Goal: Transaction & Acquisition: Book appointment/travel/reservation

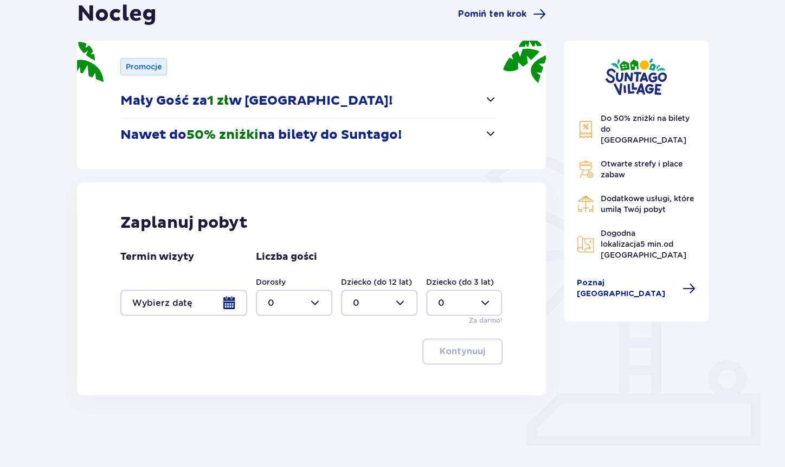
scroll to position [136, 0]
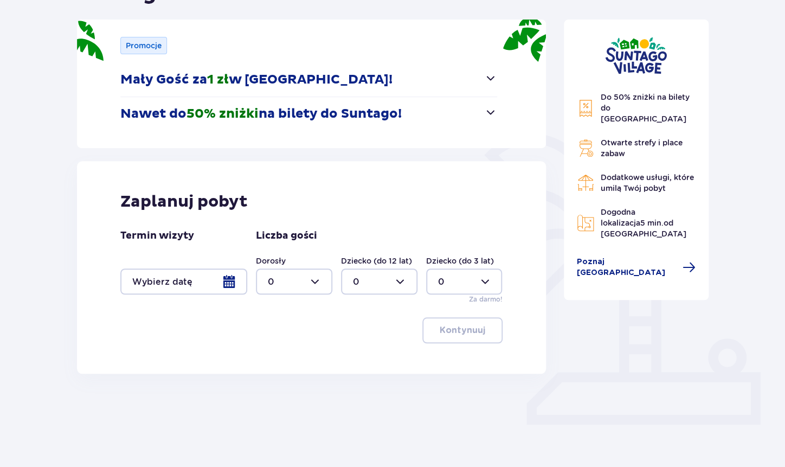
click at [298, 80] on p "Mały Gość za 1 zł w Suntago Village!" at bounding box center [256, 80] width 272 height 16
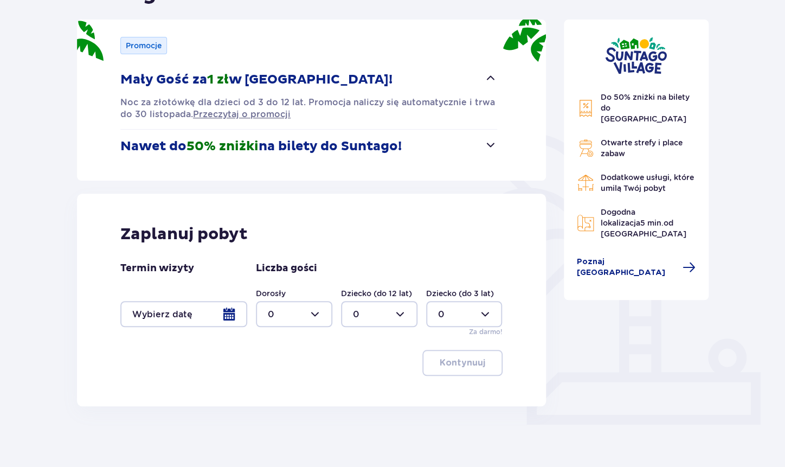
click at [189, 317] on div at bounding box center [183, 314] width 127 height 26
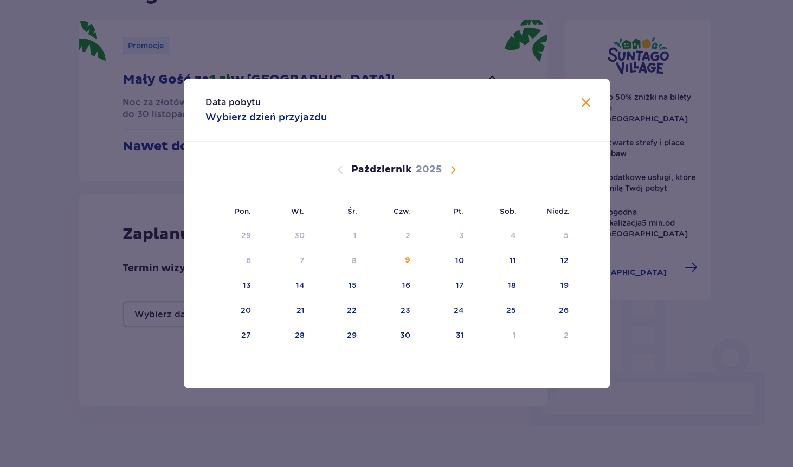
click at [451, 172] on span "Następny miesiąc" at bounding box center [453, 169] width 13 height 13
click at [241, 291] on div "10" at bounding box center [232, 286] width 54 height 24
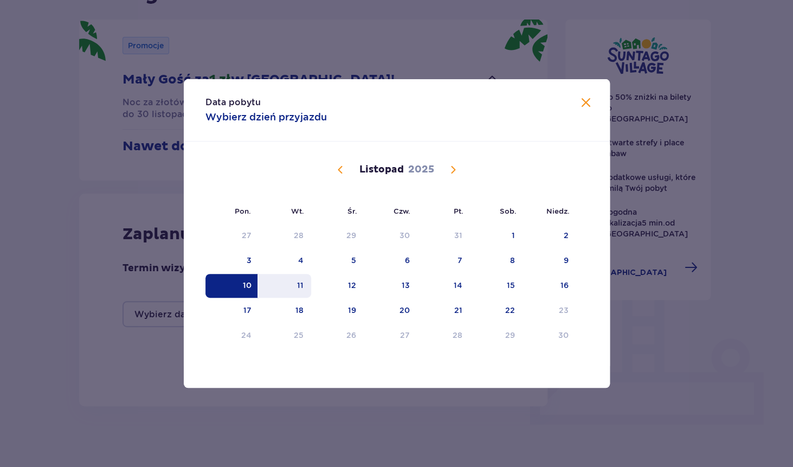
click at [293, 289] on div "11" at bounding box center [285, 286] width 53 height 24
type input "10.11.25 - 11.11.25"
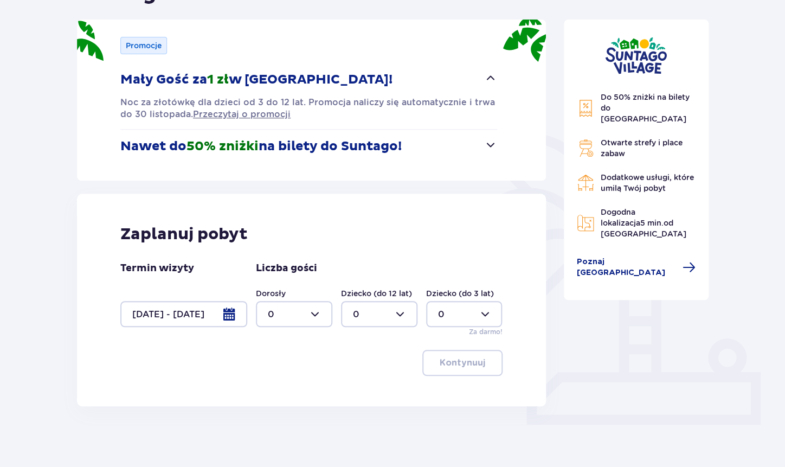
click at [309, 316] on div at bounding box center [294, 314] width 76 height 26
click at [284, 394] on div "2" at bounding box center [294, 393] width 53 height 12
type input "2"
click at [355, 317] on div at bounding box center [379, 314] width 76 height 26
click at [363, 365] on div "1" at bounding box center [379, 370] width 53 height 12
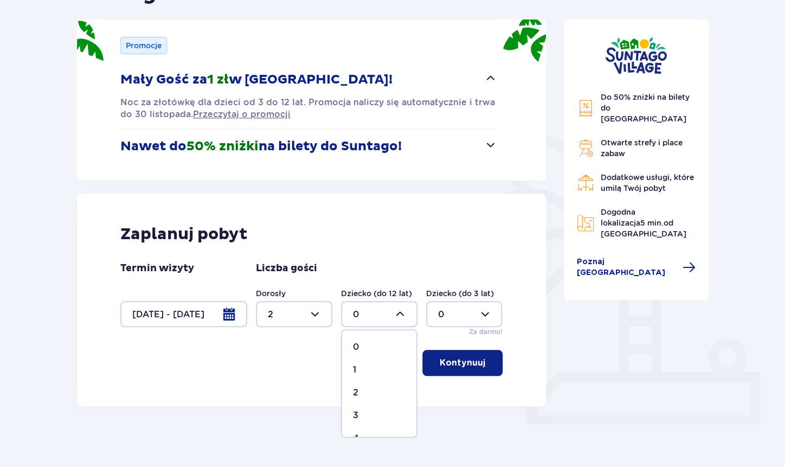
type input "1"
click at [450, 359] on p "Kontynuuj" at bounding box center [463, 363] width 46 height 12
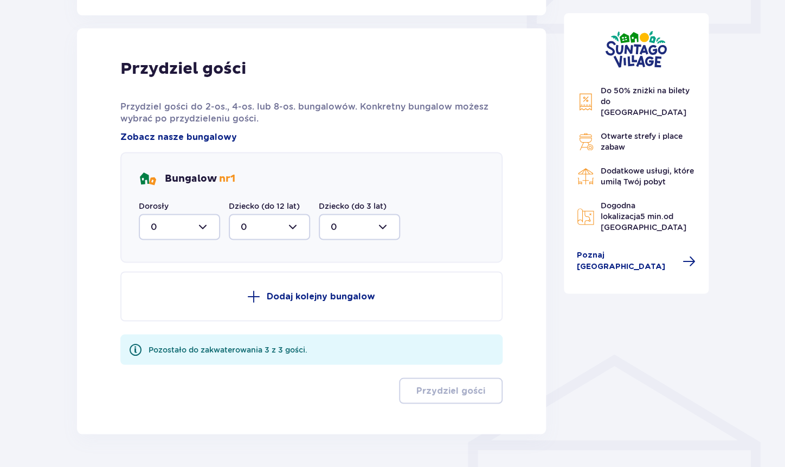
scroll to position [542, 0]
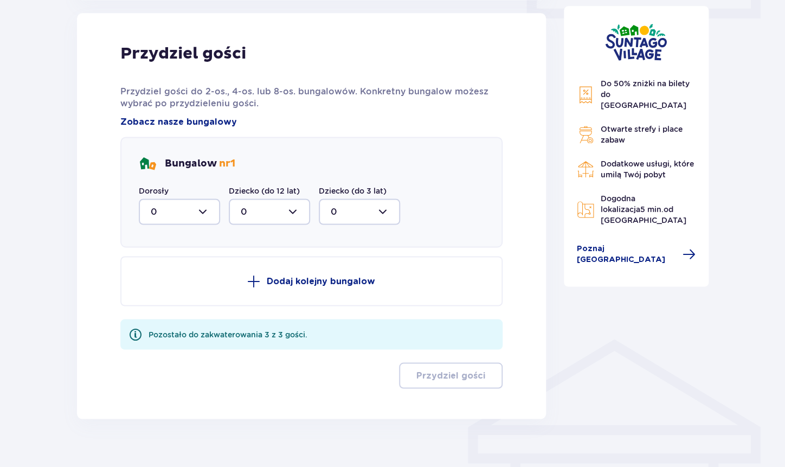
click at [195, 216] on div at bounding box center [179, 211] width 81 height 26
click at [167, 286] on div "2" at bounding box center [179, 290] width 57 height 12
type input "2"
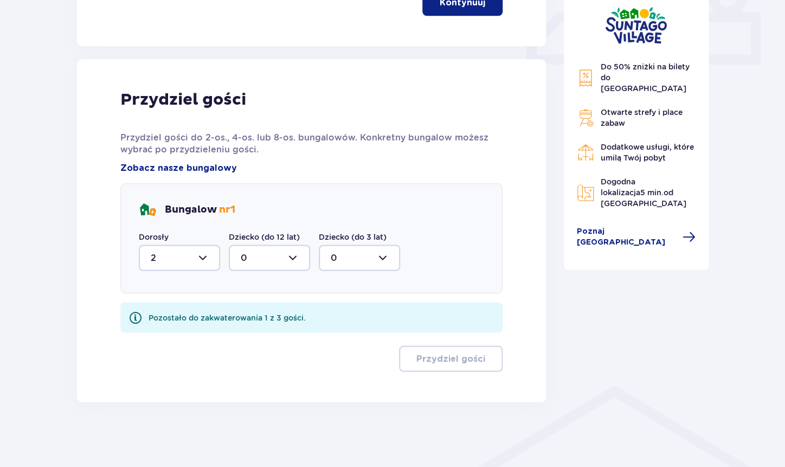
click at [255, 260] on div at bounding box center [269, 257] width 81 height 26
click at [257, 310] on div "1" at bounding box center [269, 313] width 57 height 12
type input "1"
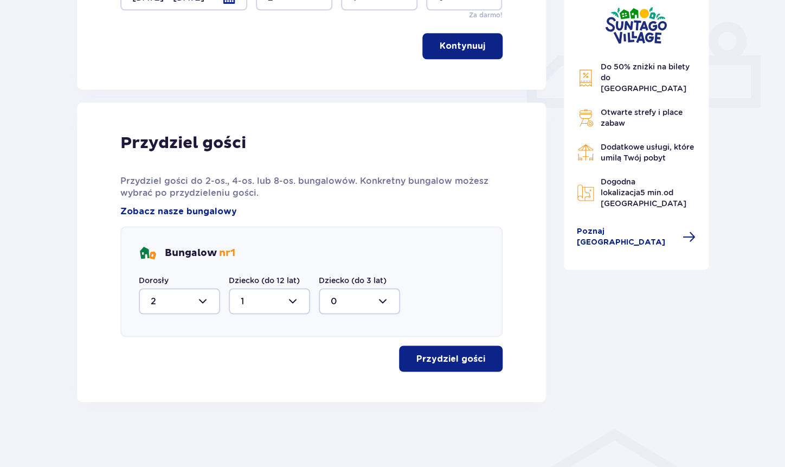
click at [459, 359] on p "Przydziel gości" at bounding box center [450, 358] width 69 height 12
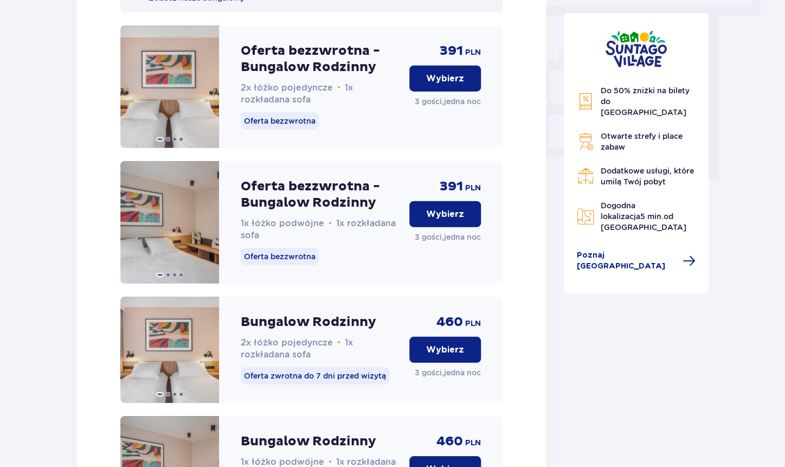
scroll to position [954, 0]
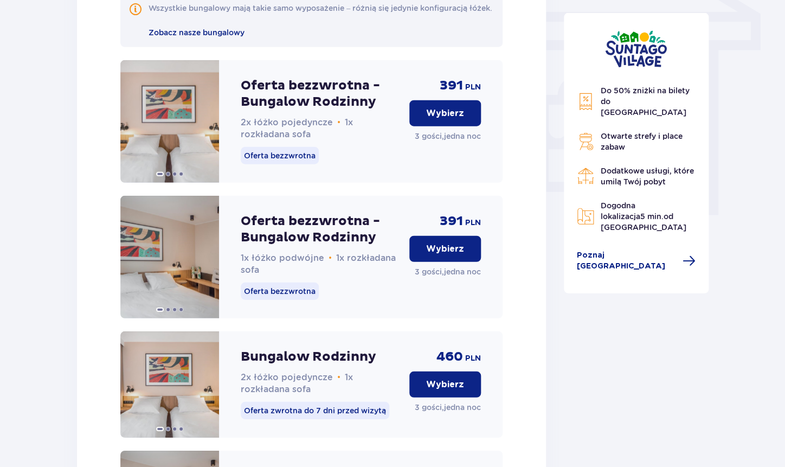
click at [462, 255] on p "Wybierz" at bounding box center [445, 249] width 38 height 12
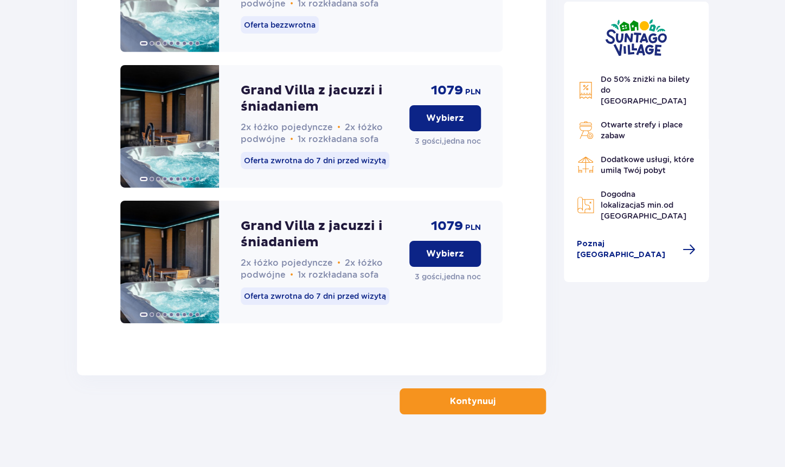
scroll to position [2883, 0]
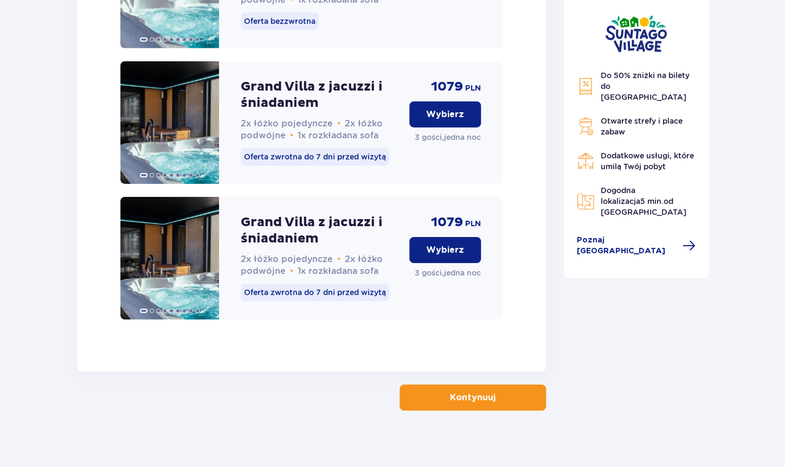
click at [467, 392] on p "Kontynuuj" at bounding box center [473, 397] width 46 height 12
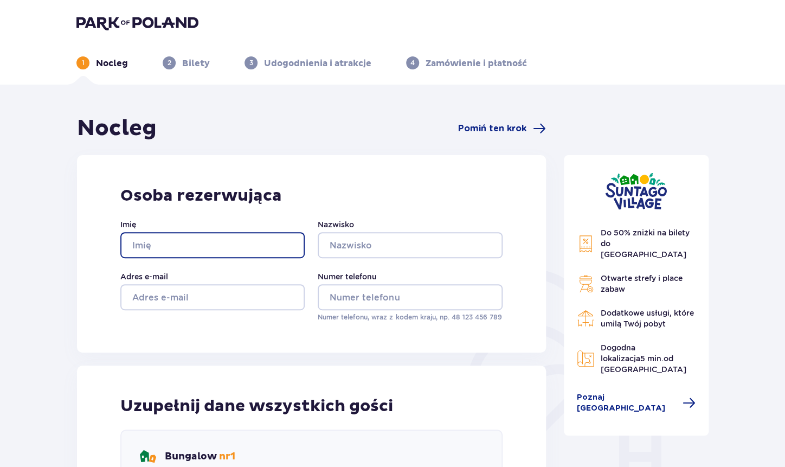
click at [257, 243] on input "Imię" at bounding box center [212, 245] width 184 height 26
type input "KAROLINA"
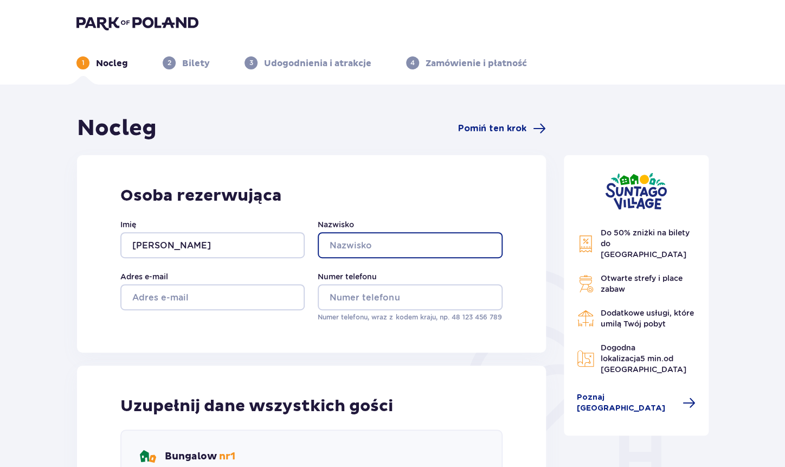
type input "KOPIEC"
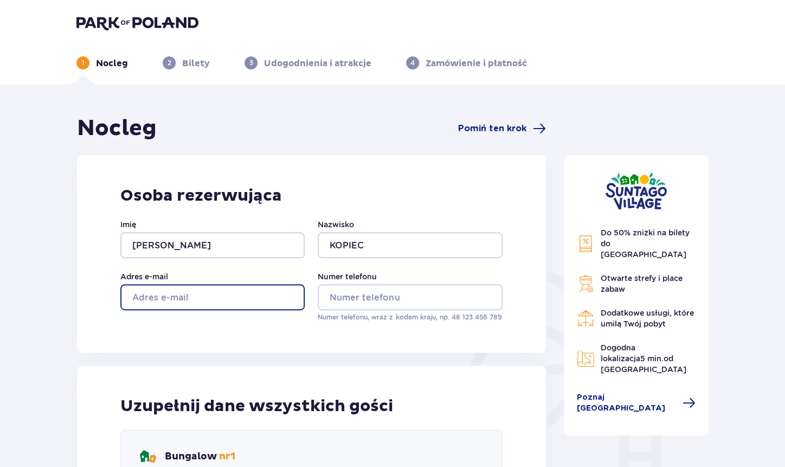
type input "KAROLARELIGA@GMAIL.COM"
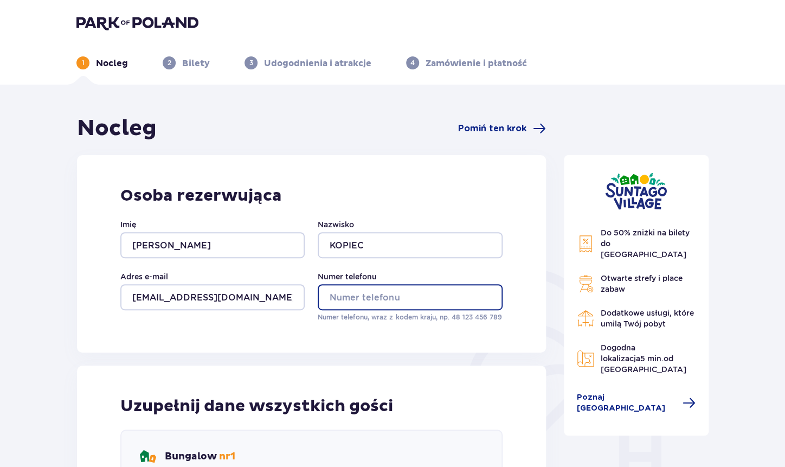
type input "531821400"
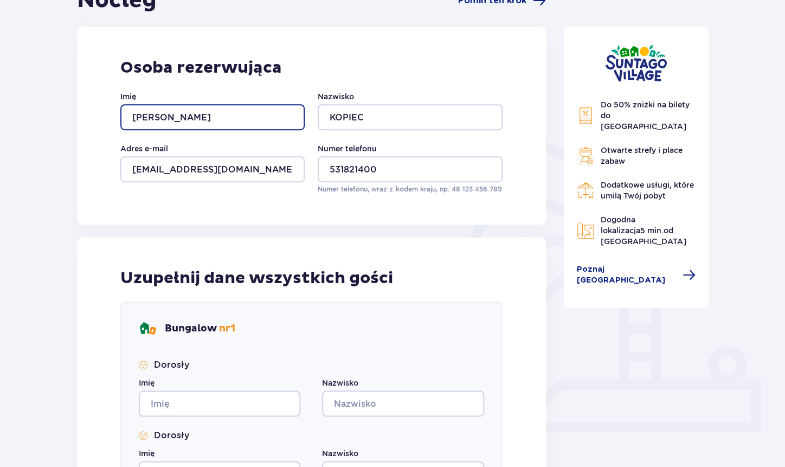
scroll to position [217, 0]
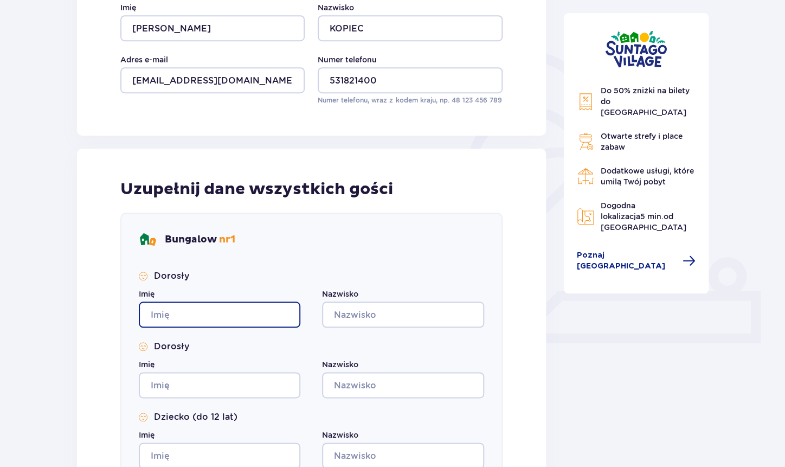
click at [222, 314] on input "Imię" at bounding box center [220, 314] width 162 height 26
click at [202, 313] on input "Imię" at bounding box center [220, 314] width 162 height 26
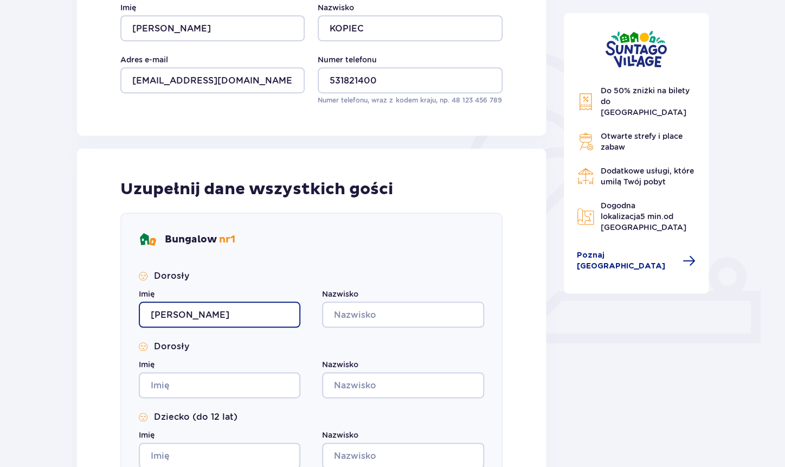
type input "karolina"
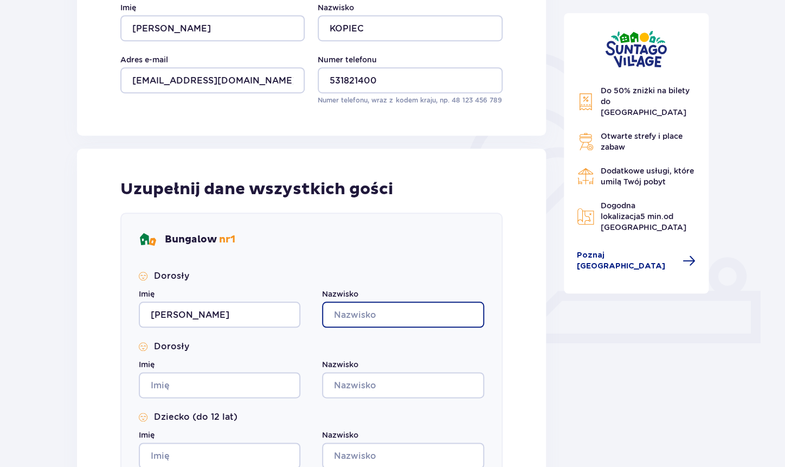
click at [384, 308] on input "Nazwisko" at bounding box center [403, 314] width 162 height 26
type input "kopiec"
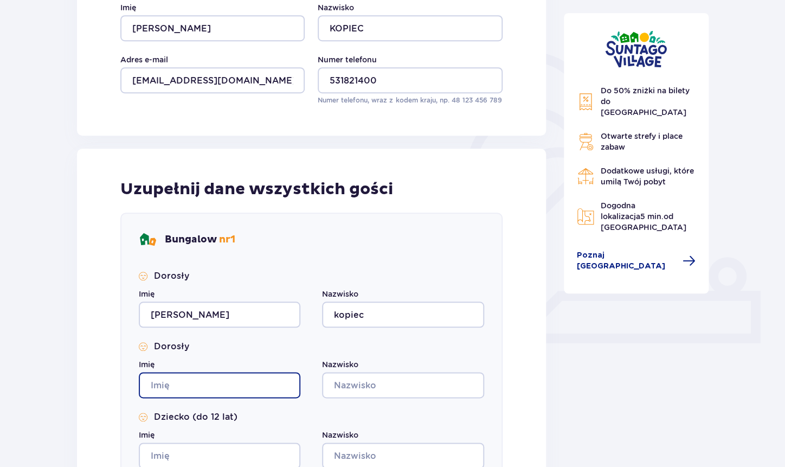
click at [203, 389] on input "Imię" at bounding box center [220, 385] width 162 height 26
type input "krystian"
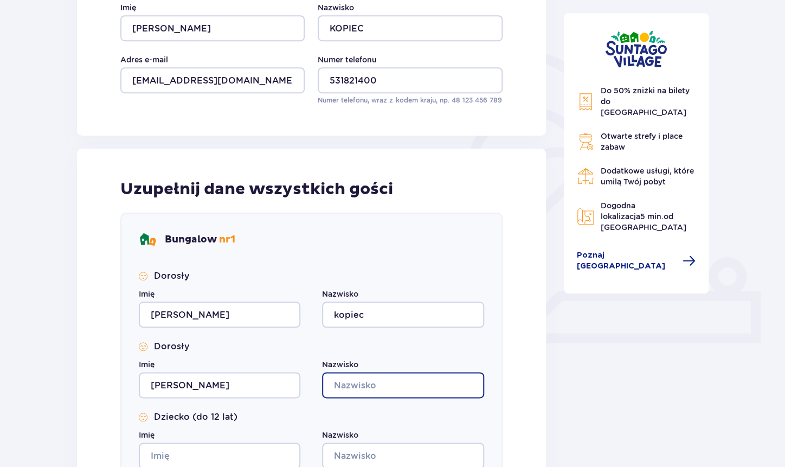
click at [357, 384] on input "Nazwisko" at bounding box center [403, 385] width 162 height 26
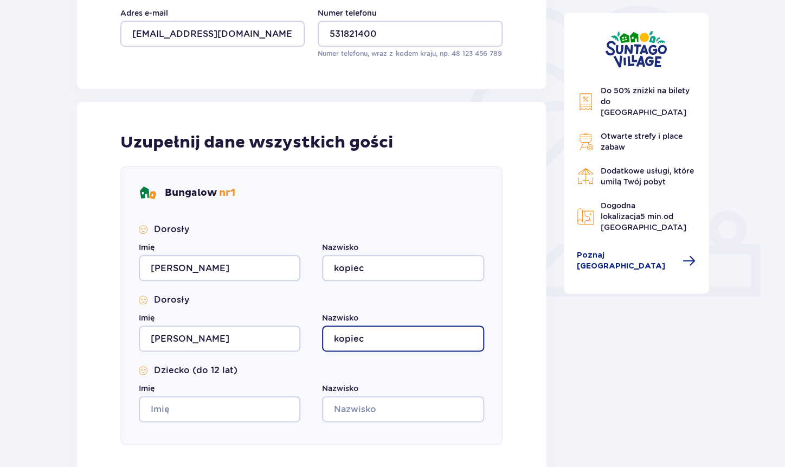
scroll to position [304, 0]
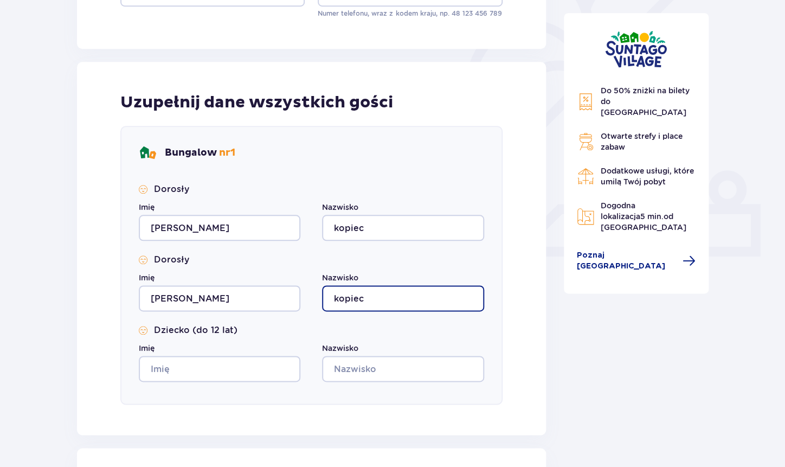
type input "kopiec"
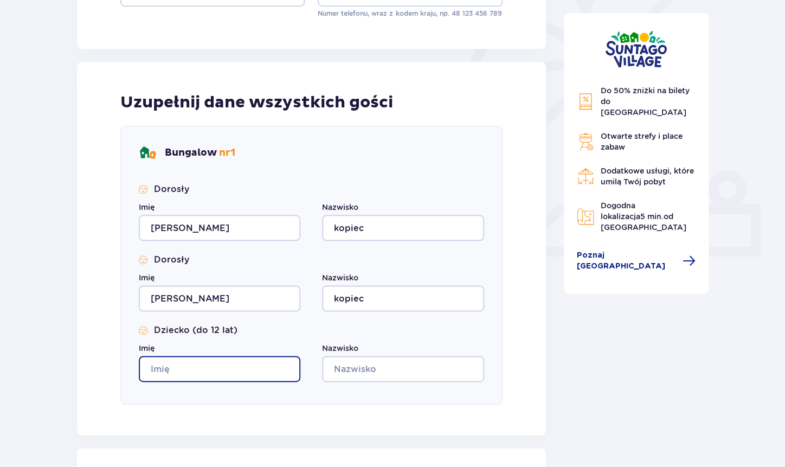
click at [172, 371] on input "Imię" at bounding box center [220, 369] width 162 height 26
type input "tymon"
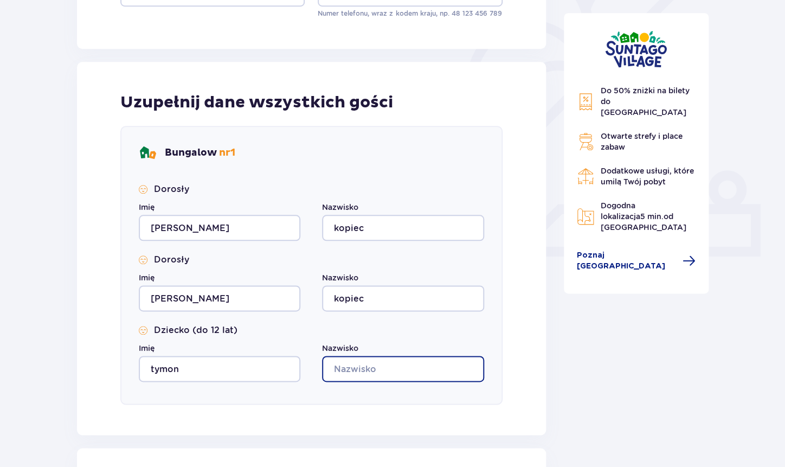
click at [350, 364] on input "Nazwisko" at bounding box center [403, 369] width 162 height 26
type input "kopiec"
click at [55, 226] on div "Nocleg Pomiń ten krok Osoba rezerwująca Imię KAROLINA Nazwisko KOPIEC Adres e-m…" at bounding box center [392, 194] width 785 height 827
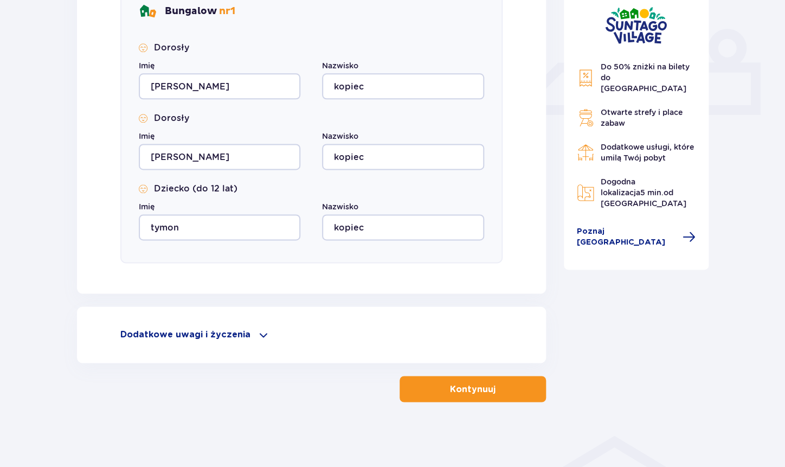
click at [486, 391] on button "Kontynuuj" at bounding box center [473, 389] width 146 height 26
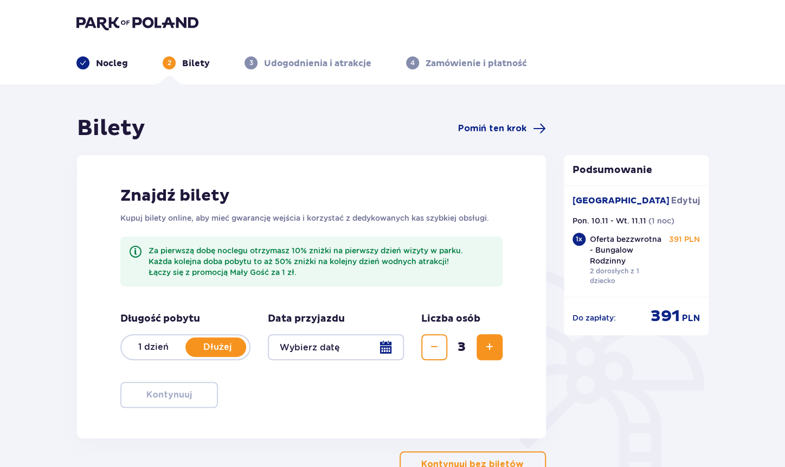
click at [300, 348] on div at bounding box center [336, 347] width 136 height 26
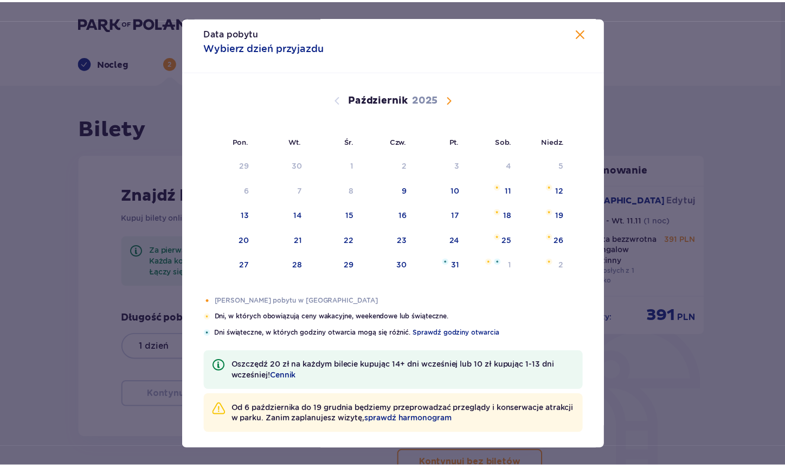
scroll to position [14, 0]
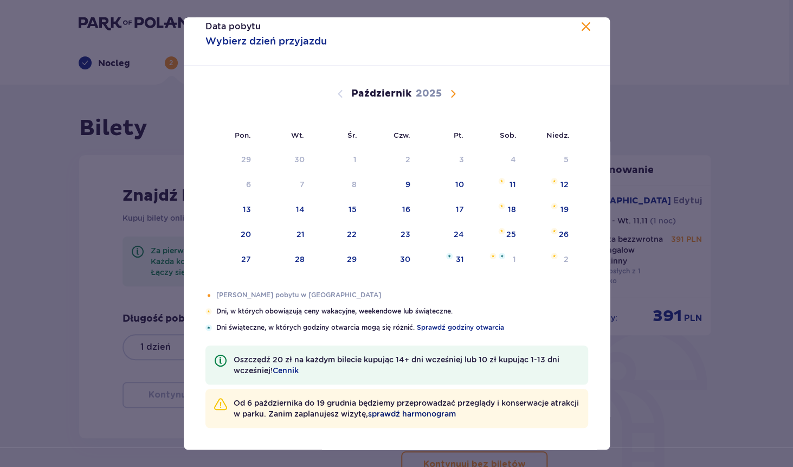
click at [445, 416] on span "sprawdź harmonogram" at bounding box center [412, 413] width 88 height 11
click at [449, 93] on span "Następny miesiąc" at bounding box center [453, 93] width 13 height 13
click at [234, 210] on div "Pomarańczowa kropka" at bounding box center [236, 212] width 7 height 7
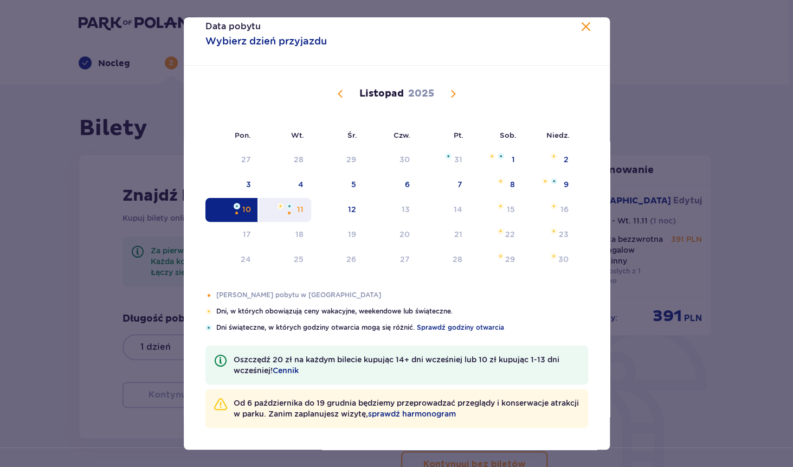
click at [301, 209] on div "11" at bounding box center [285, 210] width 53 height 24
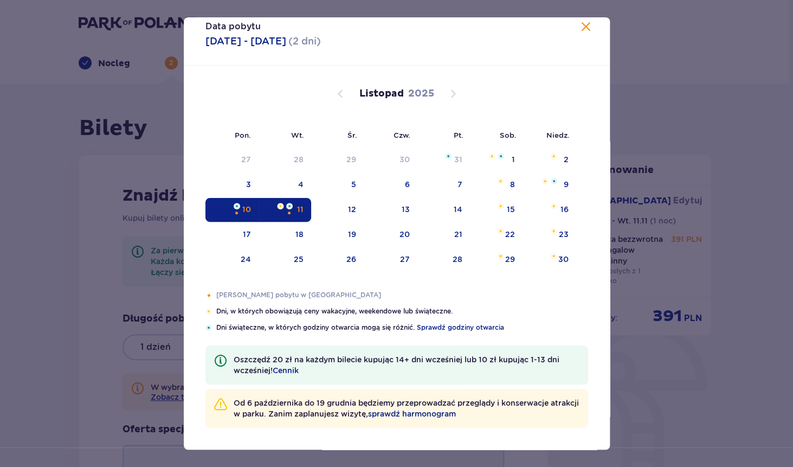
type input "10.11.25 - 11.11.25"
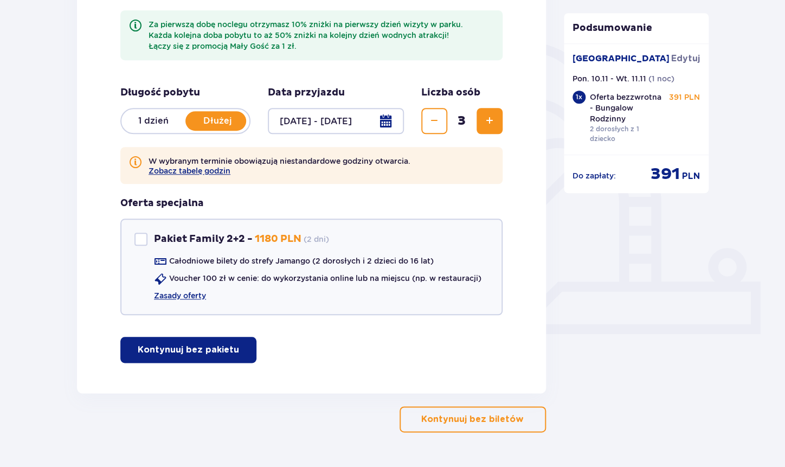
scroll to position [243, 0]
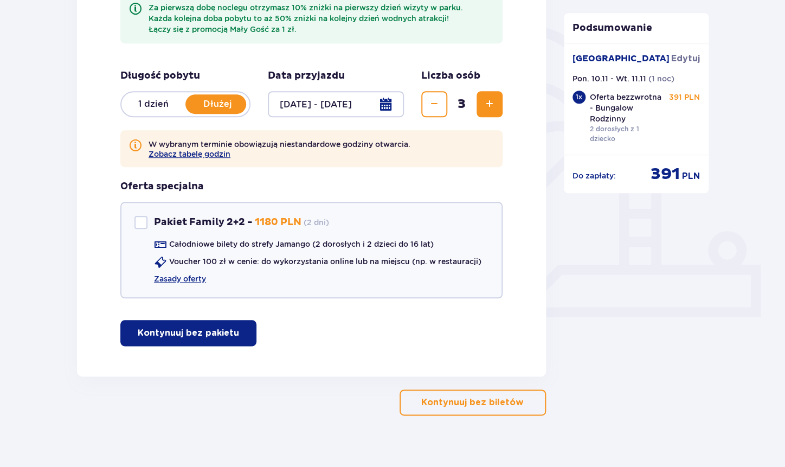
click at [479, 405] on p "Kontynuuj bez biletów" at bounding box center [472, 402] width 102 height 12
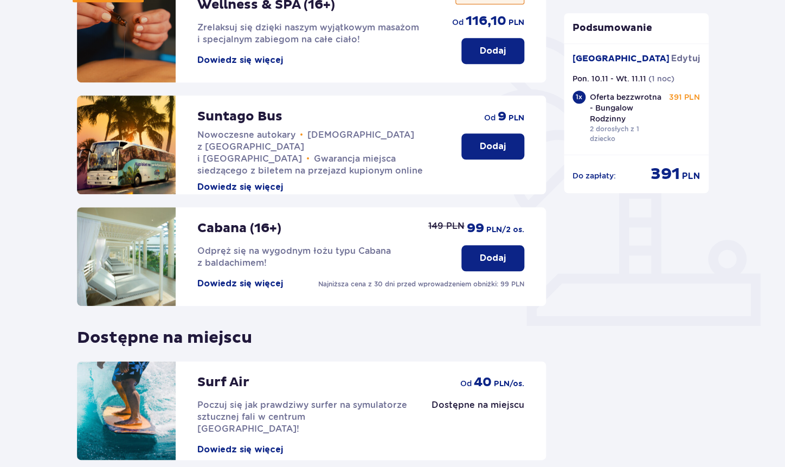
scroll to position [320, 0]
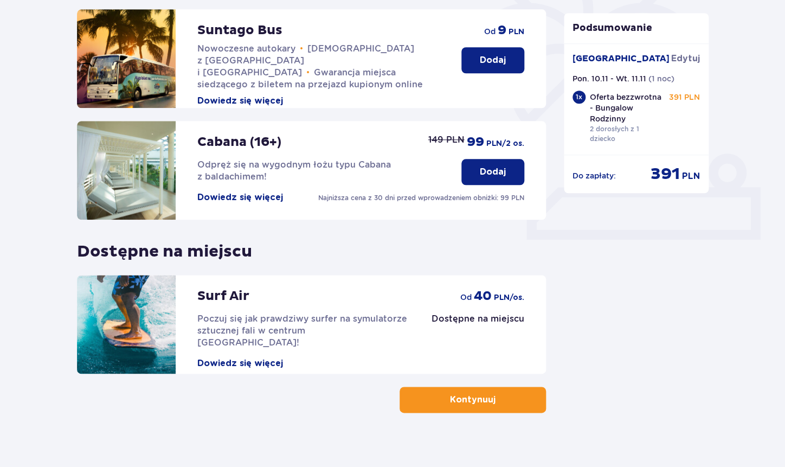
click at [482, 394] on p "Kontynuuj" at bounding box center [473, 400] width 46 height 12
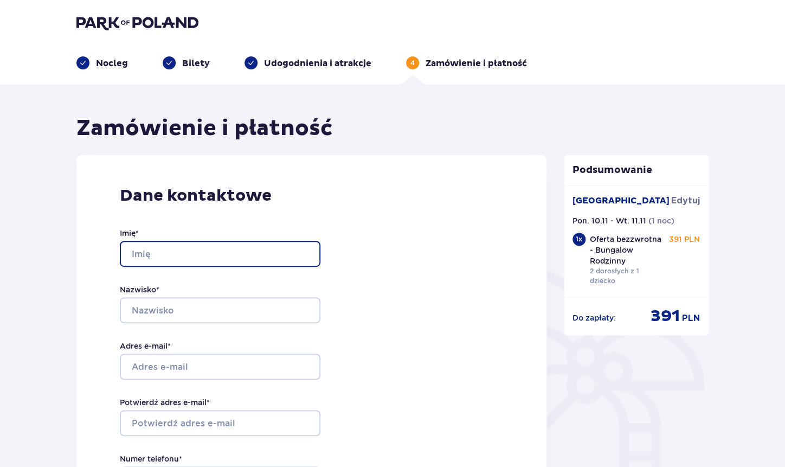
click at [201, 251] on input "Imię *" at bounding box center [220, 254] width 201 height 26
type input "KAROLINA"
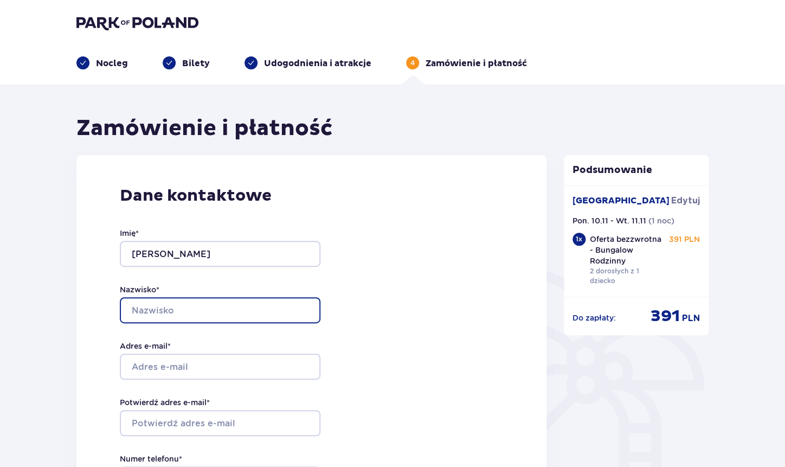
type input "KOPIEC"
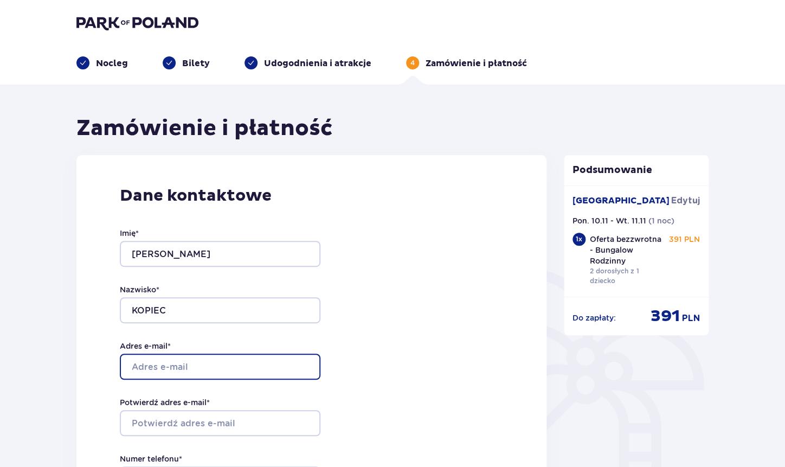
type input "KAROLARELIGA@GMAIL.COM"
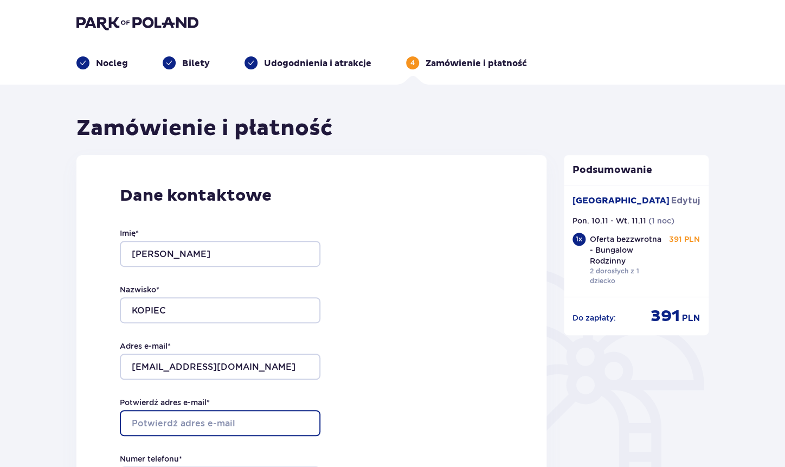
type input "KAROLARELIGA@GMAIL.COM"
type input "+48531821400"
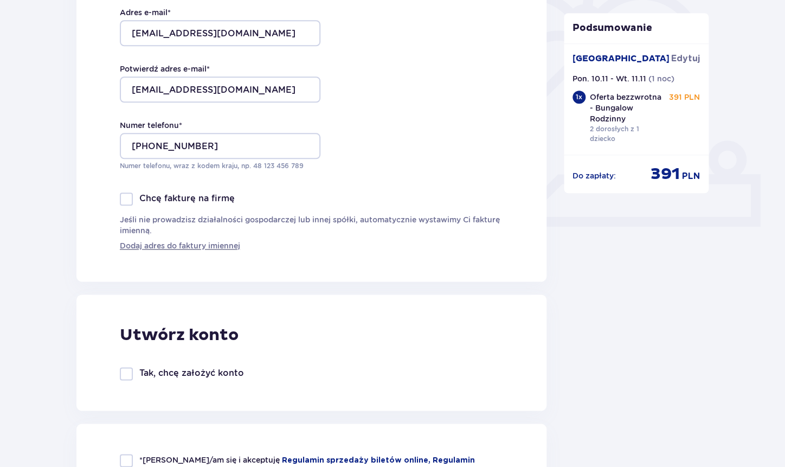
scroll to position [434, 0]
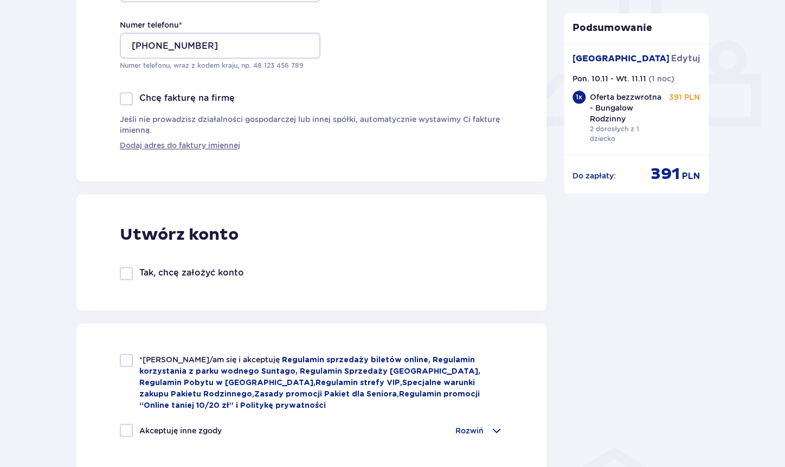
click at [131, 364] on div at bounding box center [126, 359] width 13 height 13
checkbox input "true"
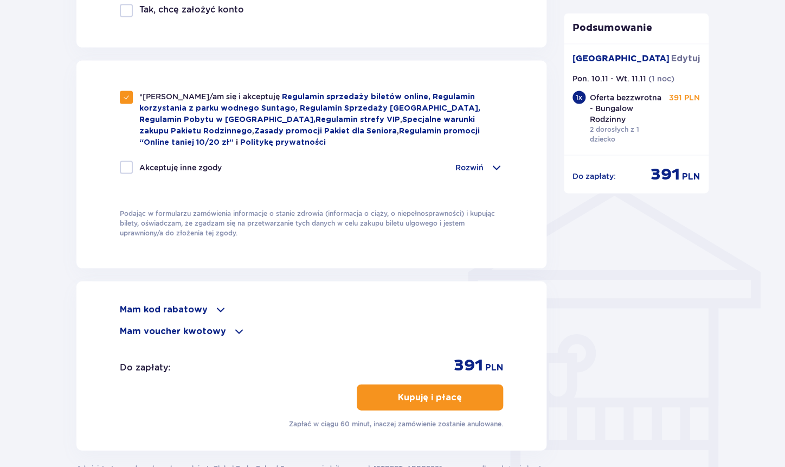
scroll to position [746, 0]
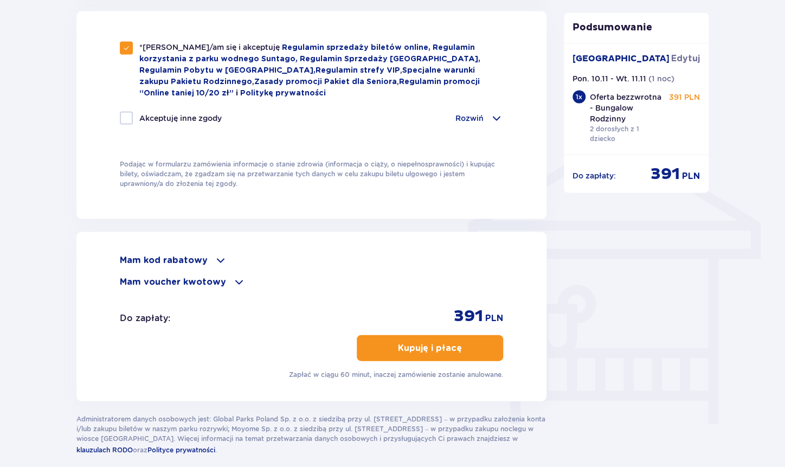
click at [462, 348] on span "button" at bounding box center [464, 347] width 13 height 13
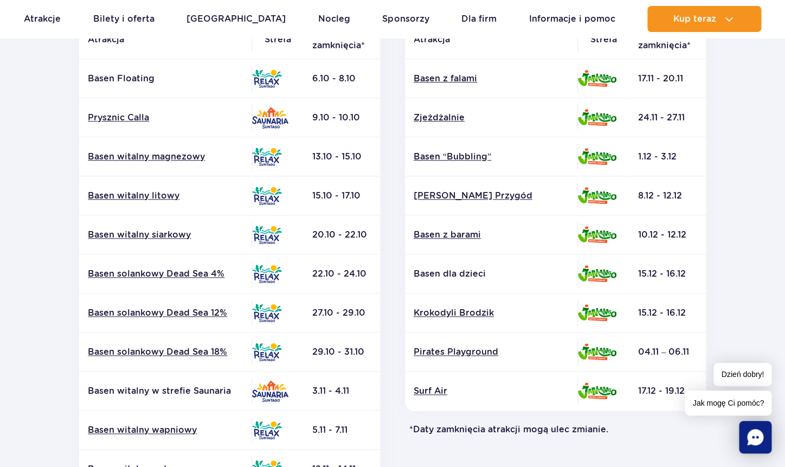
scroll to position [338, 0]
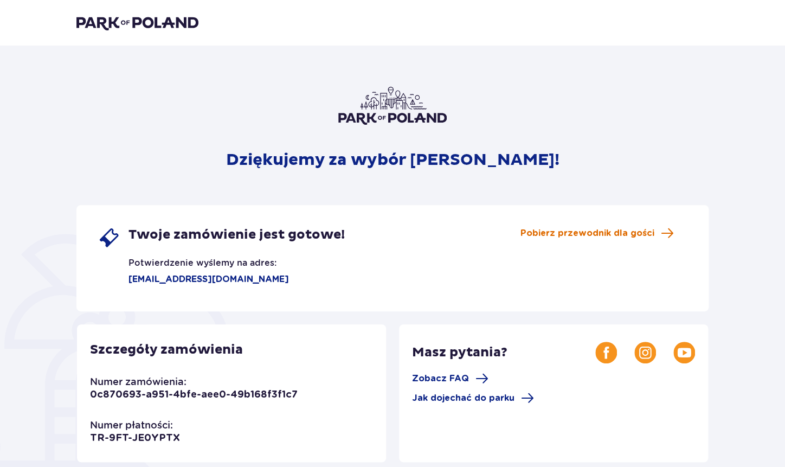
click at [560, 234] on span "Pobierz przewodnik dla gości" at bounding box center [587, 233] width 134 height 12
